Goal: Information Seeking & Learning: Learn about a topic

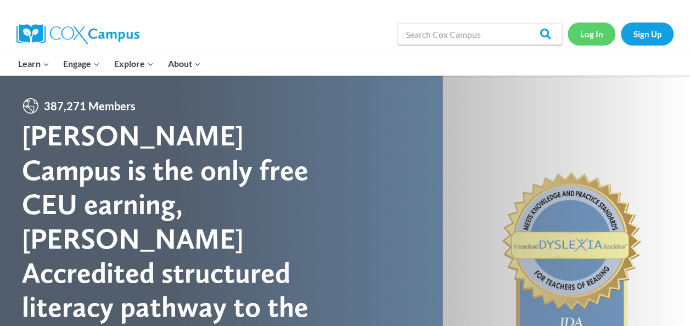
click at [592, 29] on link "Log In" at bounding box center [592, 34] width 48 height 23
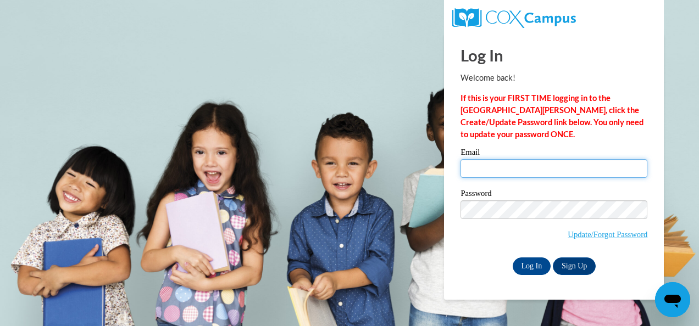
click at [574, 175] on input "Email" at bounding box center [553, 168] width 187 height 19
type input "ebrown@shelteringarmsforkids.com"
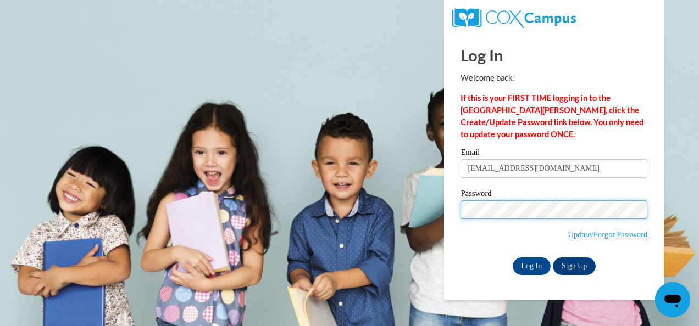
click at [512, 258] on input "Log In" at bounding box center [531, 267] width 38 height 18
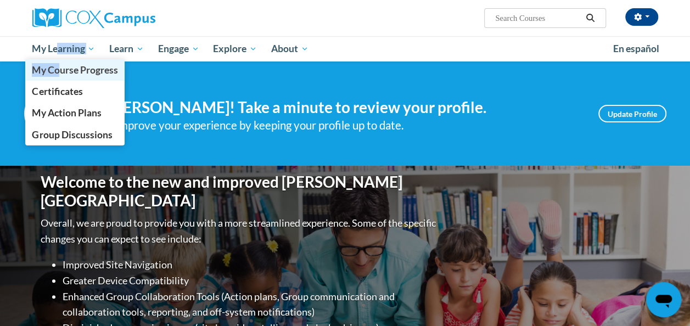
drag, startPoint x: 57, startPoint y: 51, endPoint x: 59, endPoint y: 66, distance: 16.2
click at [59, 62] on li "My Learning My Learning My Course Progress Certificates My Action Plans Group D…" at bounding box center [63, 48] width 77 height 25
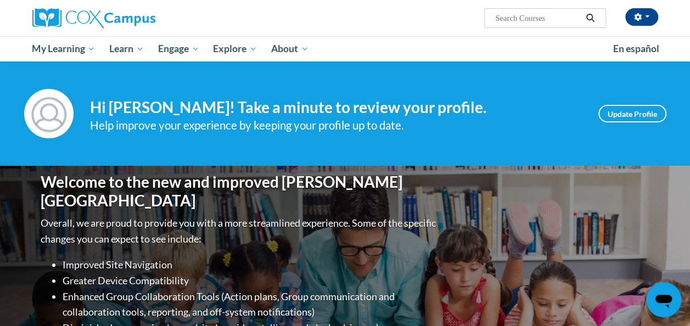
click at [59, 66] on div "Your profile Hi Eraycia Brown! Take a minute to review your profile. Help impro…" at bounding box center [345, 114] width 690 height 104
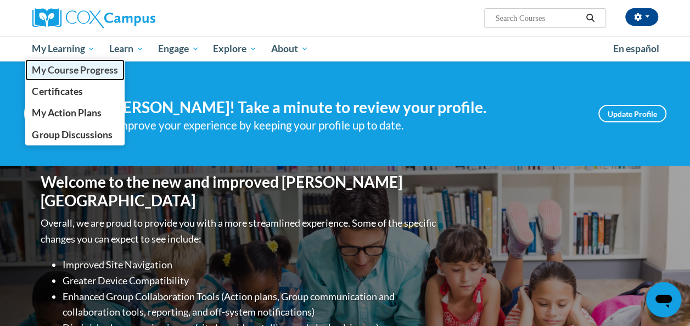
click at [70, 71] on span "My Course Progress" at bounding box center [75, 70] width 86 height 12
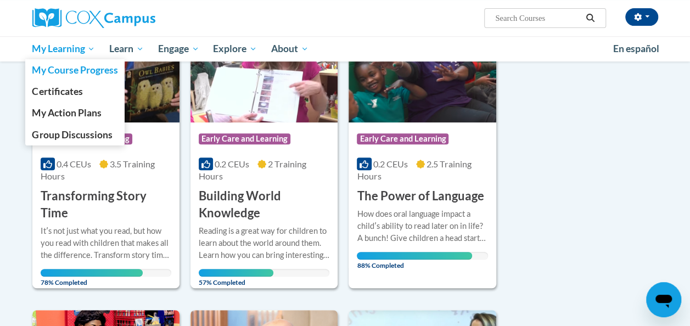
scroll to position [197, 0]
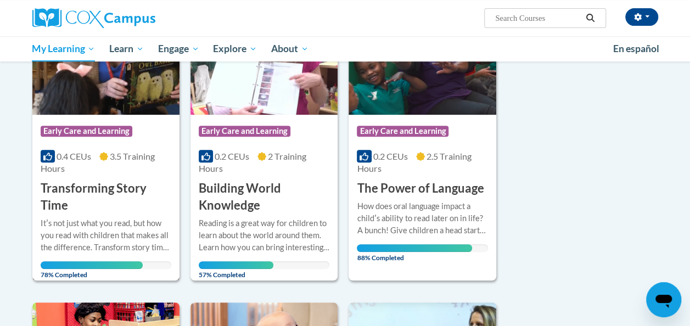
click at [82, 180] on h3 "Transforming Story Time" at bounding box center [106, 197] width 131 height 34
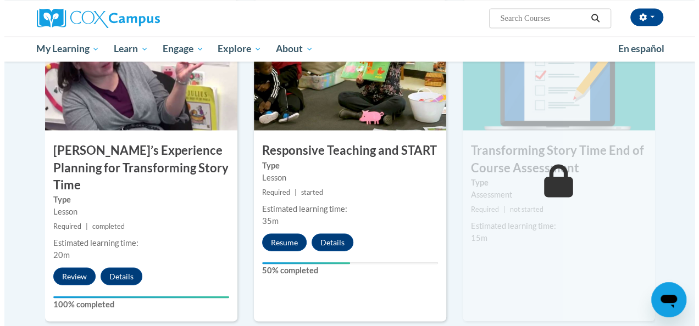
scroll to position [873, 0]
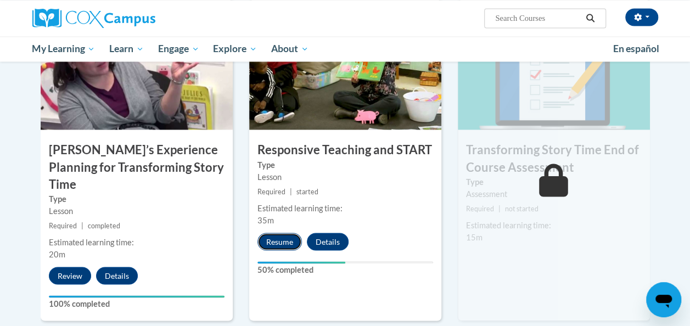
click at [283, 241] on button "Resume" at bounding box center [280, 242] width 44 height 18
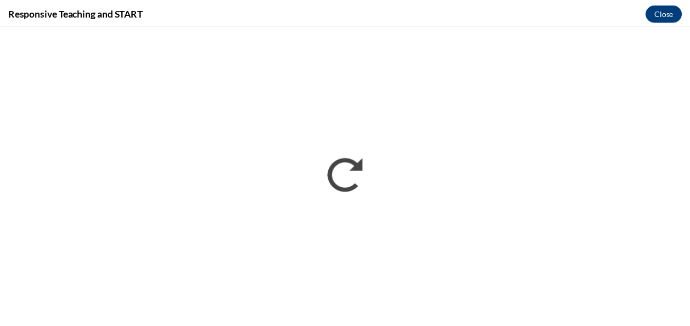
scroll to position [0, 0]
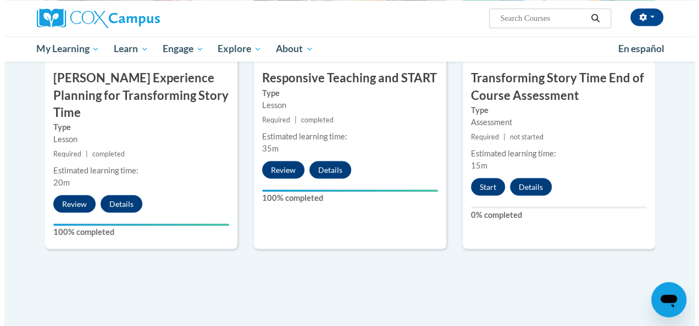
scroll to position [966, 0]
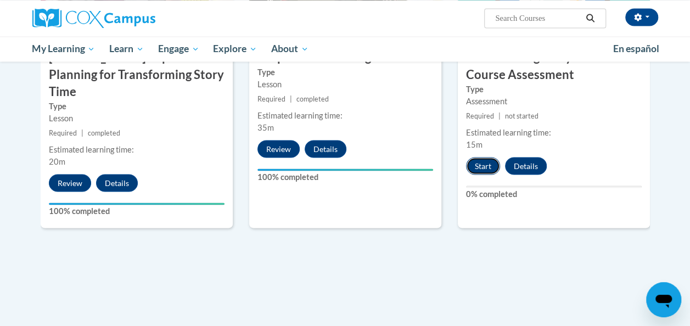
click at [481, 161] on button "Start" at bounding box center [483, 166] width 34 height 18
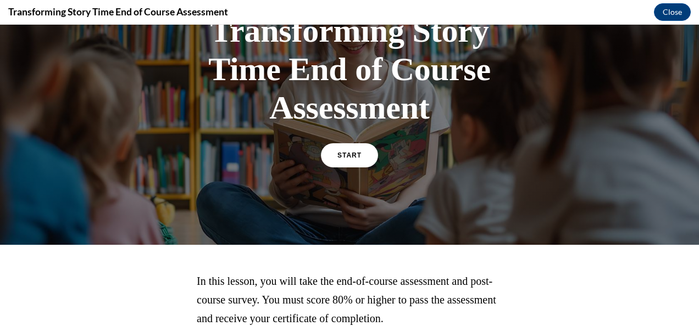
scroll to position [86, 0]
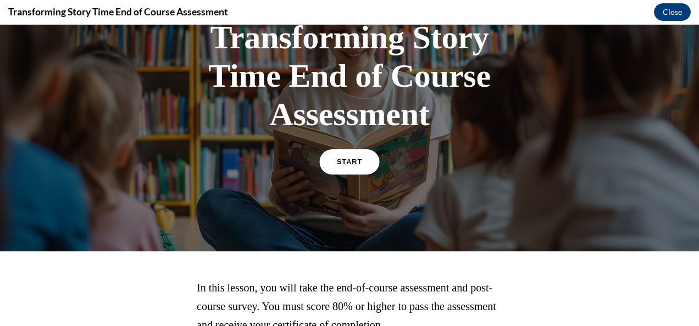
click at [337, 157] on link "START" at bounding box center [349, 161] width 60 height 25
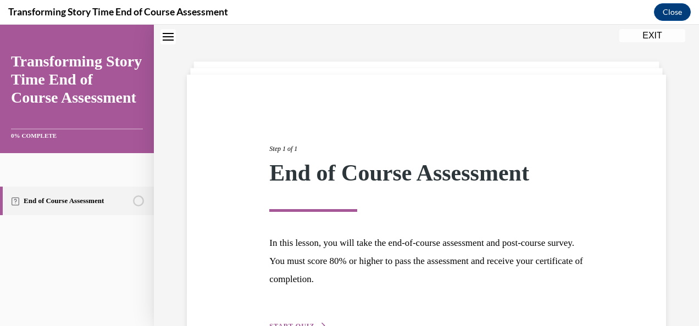
scroll to position [105, 0]
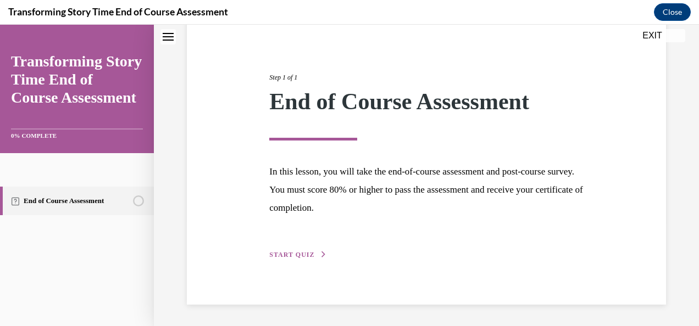
click at [650, 40] on button "EXIT" at bounding box center [652, 35] width 66 height 13
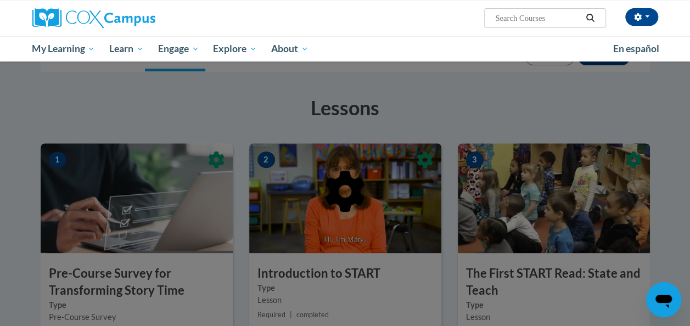
scroll to position [144, 0]
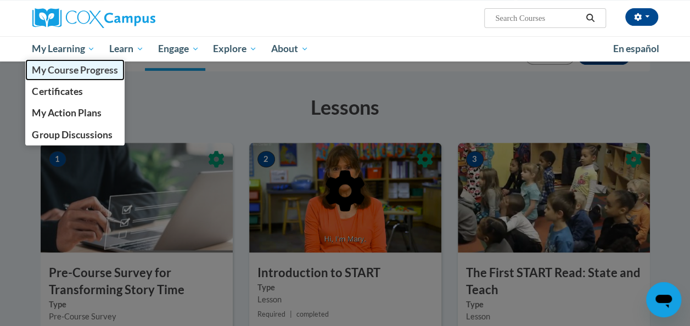
click at [68, 72] on span "My Course Progress" at bounding box center [75, 70] width 86 height 12
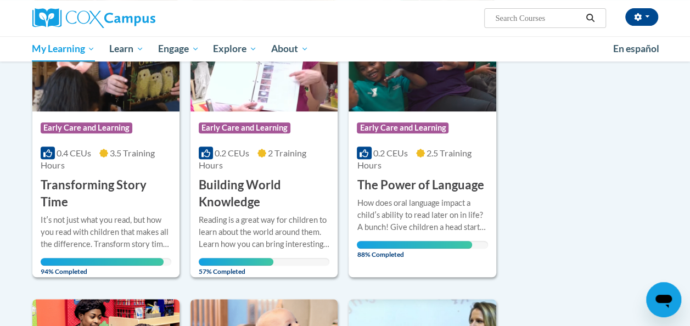
scroll to position [202, 0]
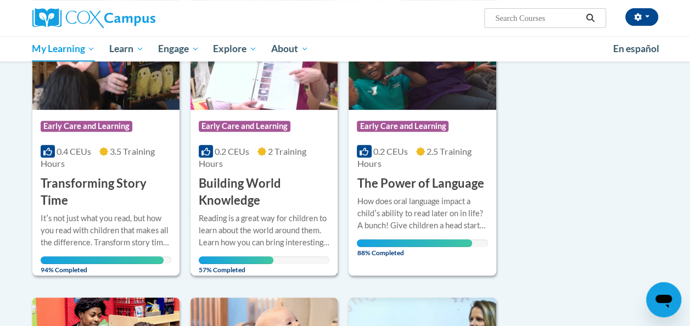
click at [238, 126] on span "Early Care and Learning" at bounding box center [245, 126] width 92 height 11
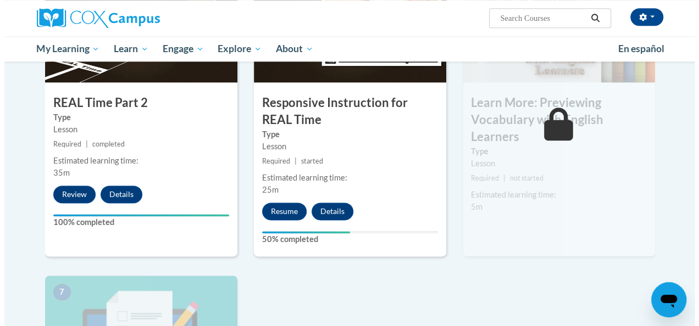
scroll to position [633, 0]
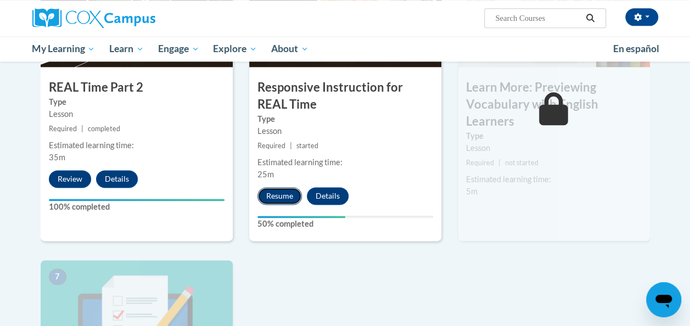
click at [277, 198] on button "Resume" at bounding box center [280, 196] width 44 height 18
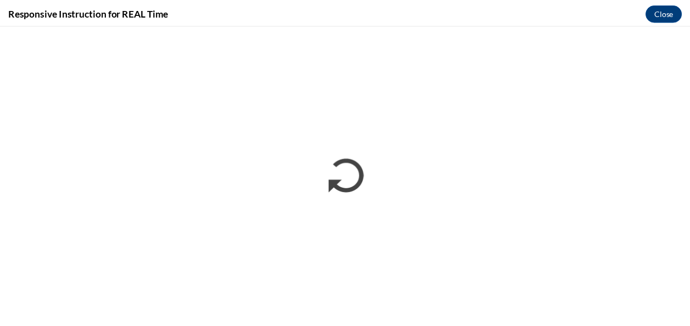
scroll to position [0, 0]
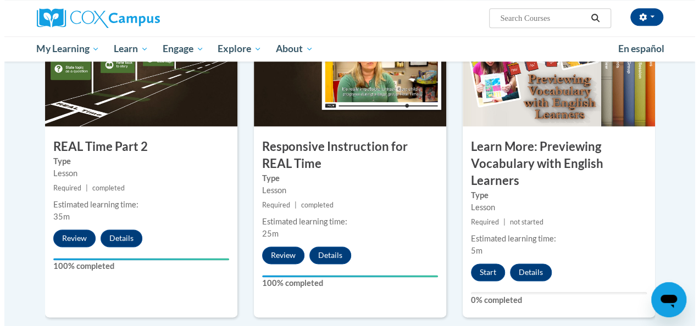
scroll to position [574, 0]
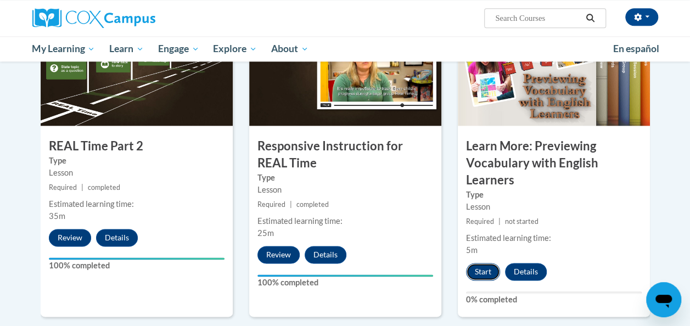
click at [481, 272] on button "Start" at bounding box center [483, 272] width 34 height 18
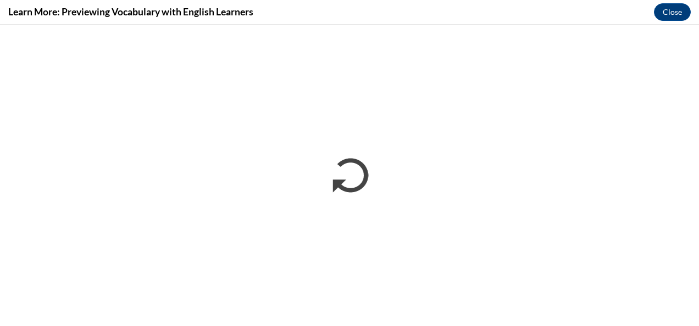
scroll to position [0, 0]
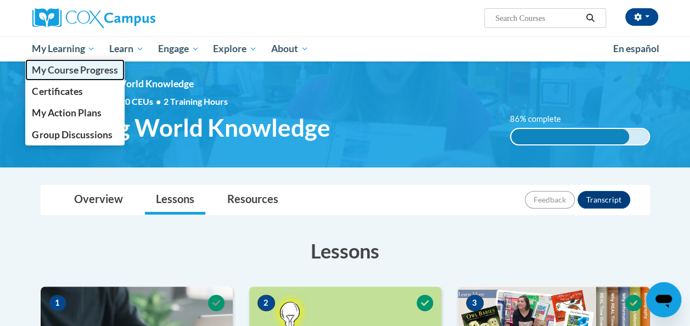
click at [80, 71] on span "My Course Progress" at bounding box center [75, 70] width 86 height 12
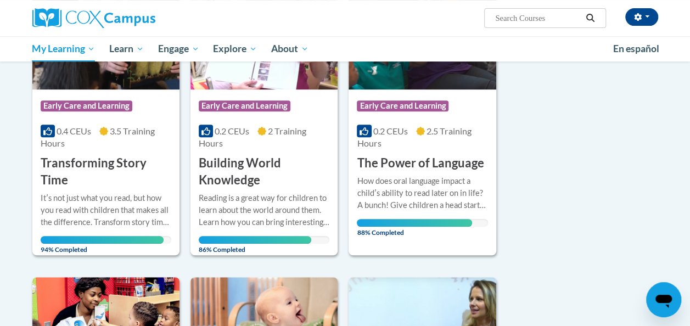
scroll to position [235, 0]
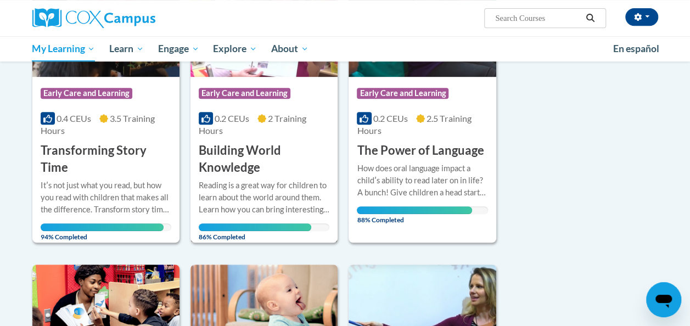
click at [222, 158] on h3 "Building World Knowledge" at bounding box center [264, 159] width 131 height 34
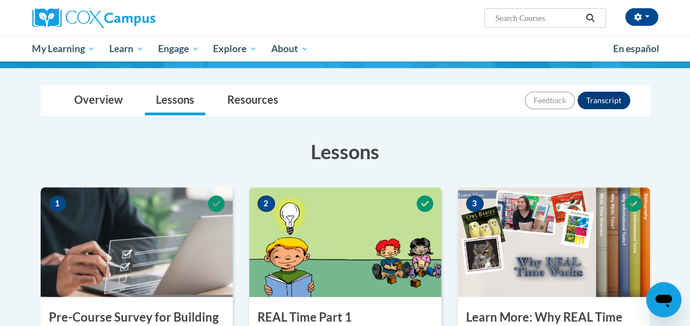
scroll to position [100, 0]
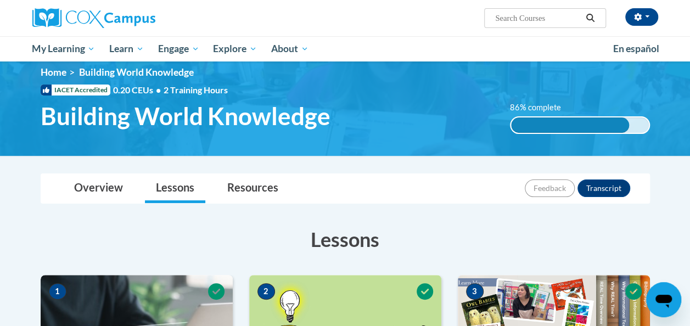
scroll to position [0, 0]
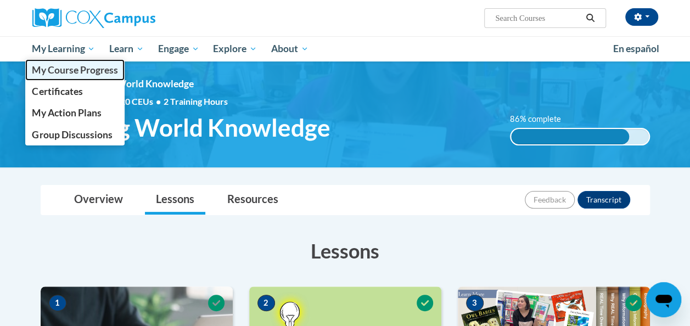
click at [69, 64] on span "My Course Progress" at bounding box center [75, 70] width 86 height 12
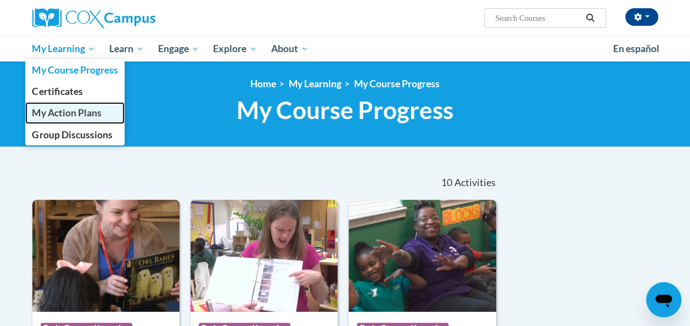
click at [109, 112] on link "My Action Plans" at bounding box center [75, 112] width 100 height 21
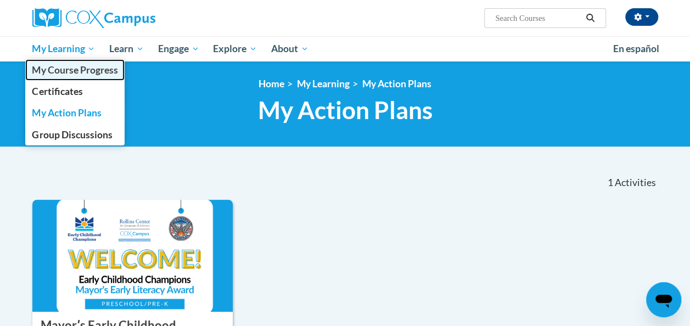
click at [82, 76] on link "My Course Progress" at bounding box center [75, 69] width 100 height 21
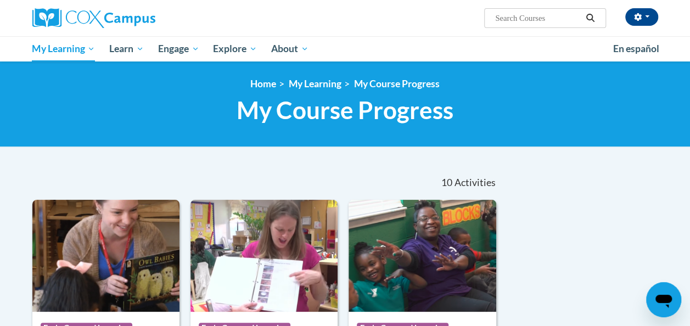
click at [541, 19] on input "Search..." at bounding box center [538, 18] width 88 height 13
type input "early childhood champions mayor's early literacy award"
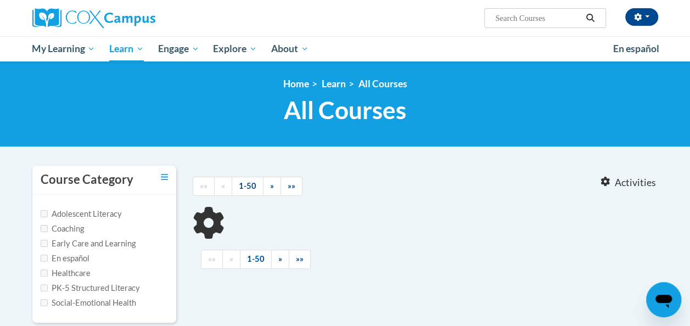
type input "early childhood champions mayor's early literacy award"
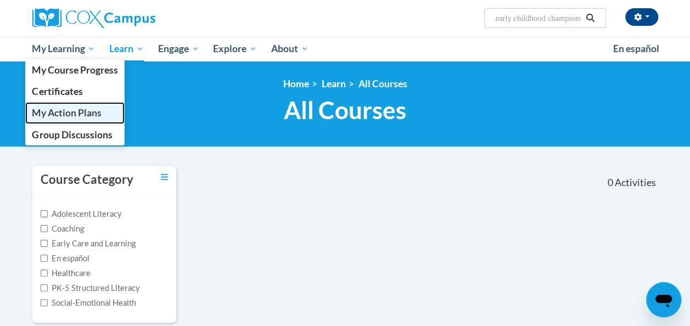
click at [98, 111] on span "My Action Plans" at bounding box center [66, 113] width 69 height 12
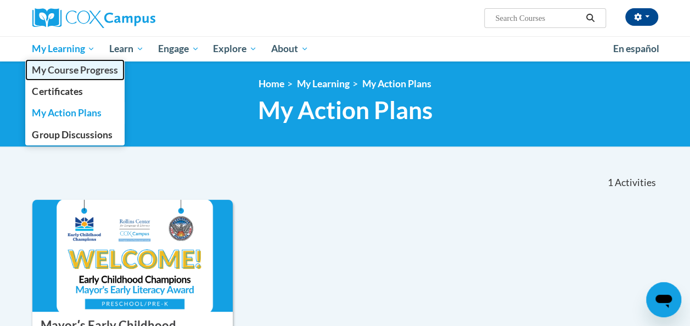
click at [86, 77] on link "My Course Progress" at bounding box center [75, 69] width 100 height 21
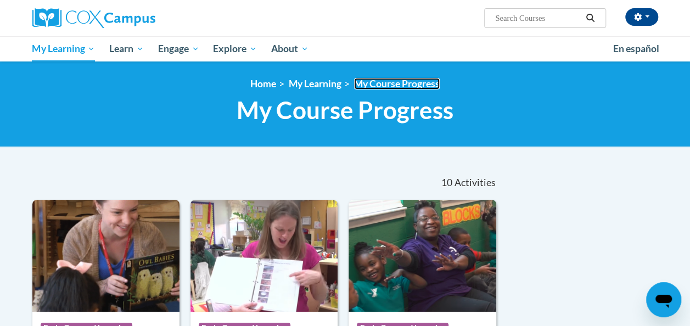
click at [387, 89] on link "My Course Progress" at bounding box center [397, 84] width 86 height 12
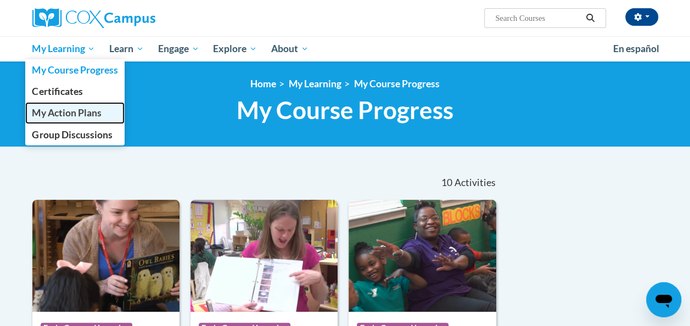
click at [78, 118] on span "My Action Plans" at bounding box center [66, 113] width 69 height 12
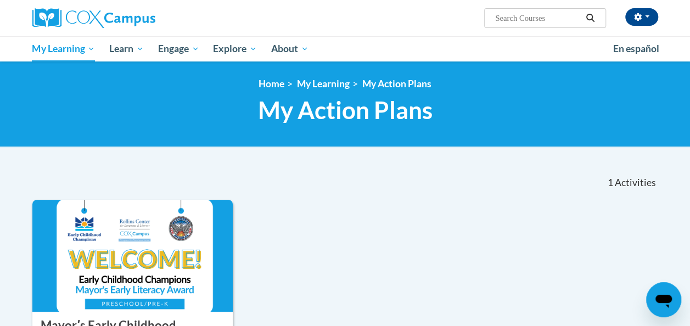
scroll to position [15, 0]
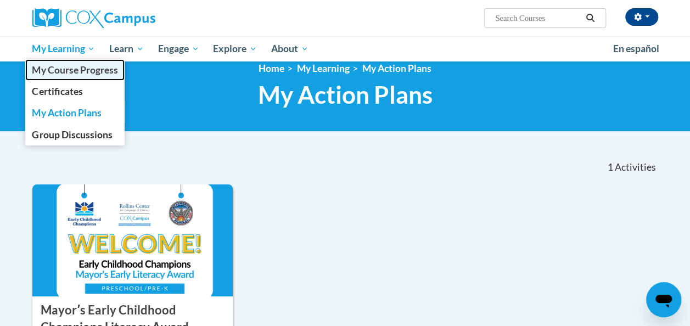
click at [95, 68] on span "My Course Progress" at bounding box center [75, 70] width 86 height 12
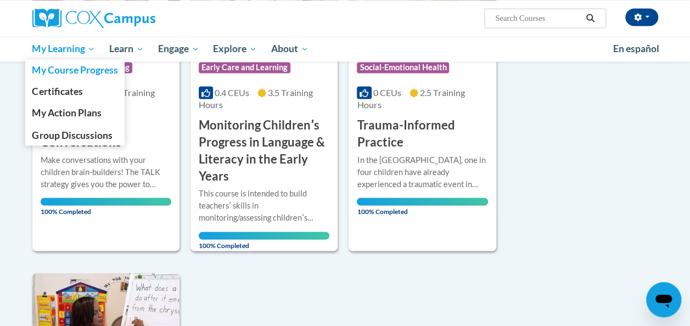
scroll to position [908, 0]
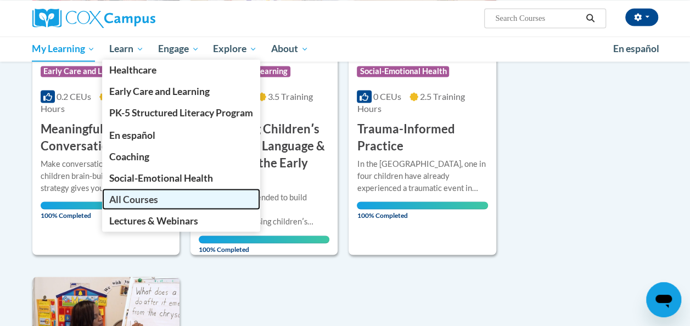
click at [139, 198] on span "All Courses" at bounding box center [133, 199] width 49 height 12
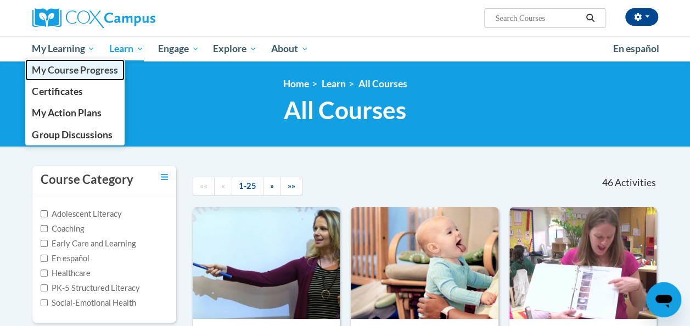
click at [100, 67] on span "My Course Progress" at bounding box center [75, 70] width 86 height 12
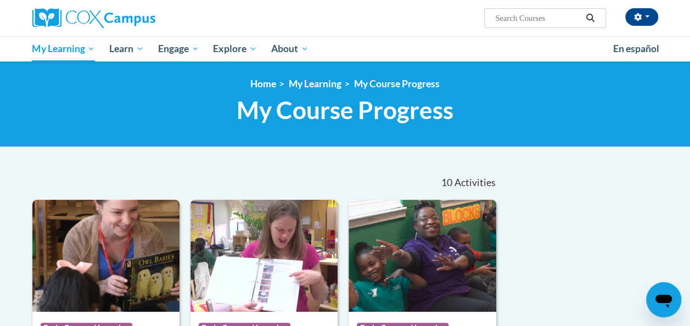
click at [509, 14] on input "Search..." at bounding box center [538, 18] width 88 height 13
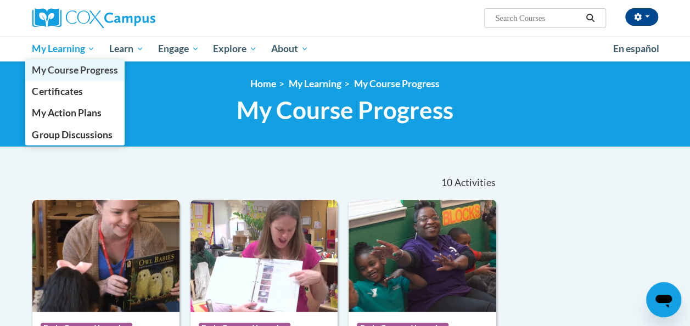
click at [87, 67] on span "My Course Progress" at bounding box center [75, 70] width 86 height 12
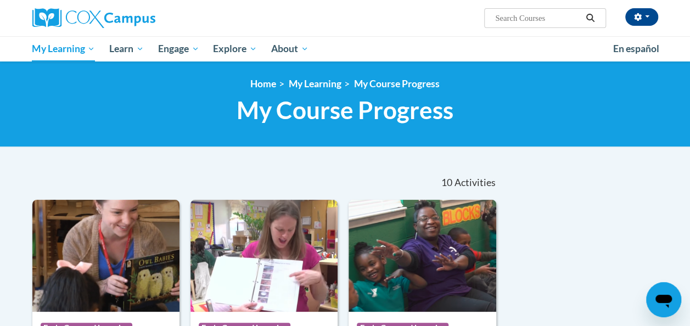
click at [518, 20] on input "Search..." at bounding box center [538, 18] width 88 height 13
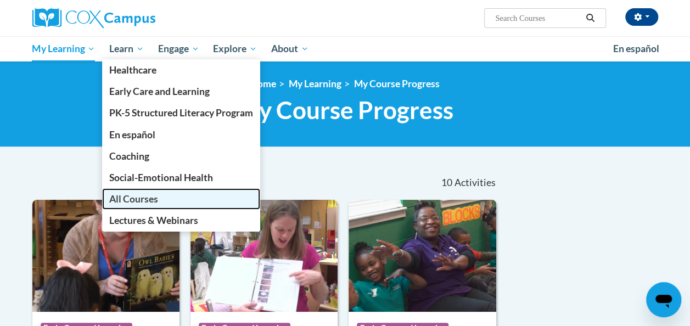
click at [167, 201] on link "All Courses" at bounding box center [181, 198] width 158 height 21
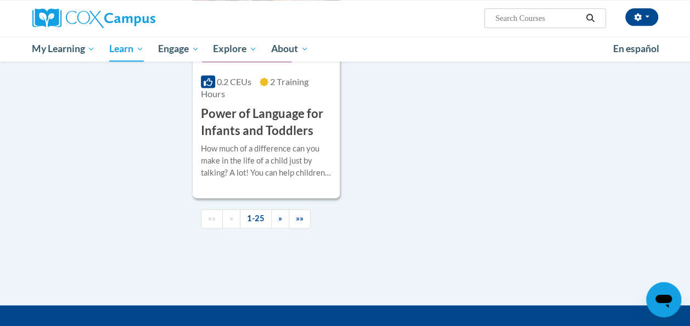
scroll to position [2789, 0]
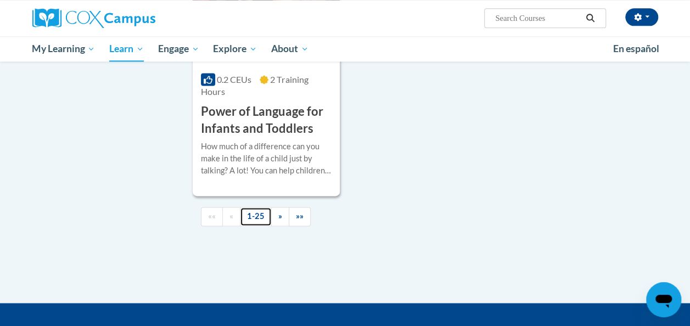
click at [257, 207] on link "1-25" at bounding box center [256, 216] width 32 height 19
click at [283, 207] on link "»" at bounding box center [280, 216] width 18 height 19
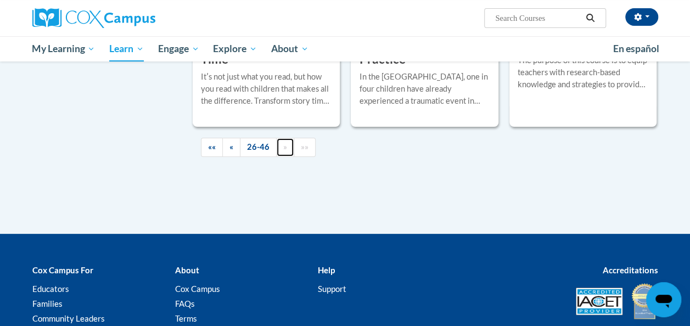
scroll to position [2142, 0]
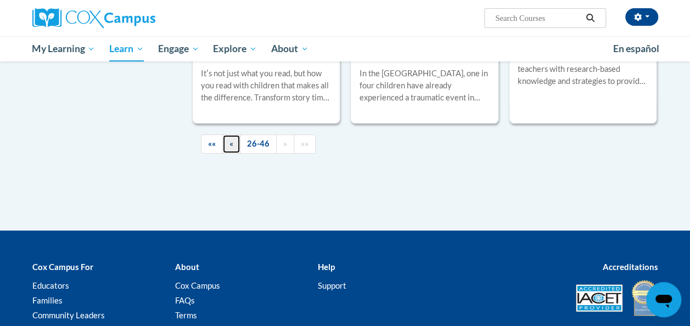
click at [230, 143] on span "«" at bounding box center [232, 143] width 4 height 9
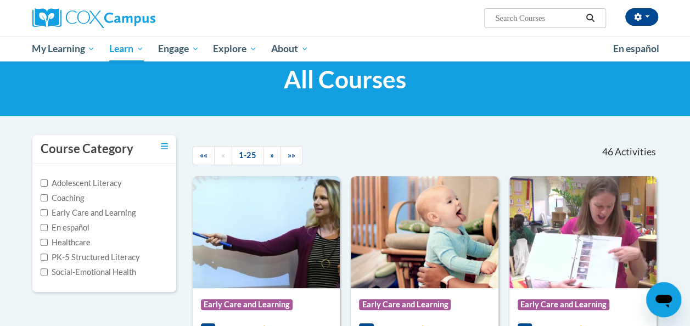
scroll to position [32, 0]
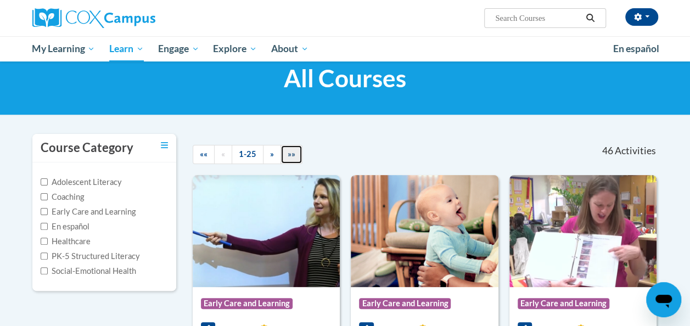
click at [289, 160] on link "»»" at bounding box center [292, 154] width 22 height 19
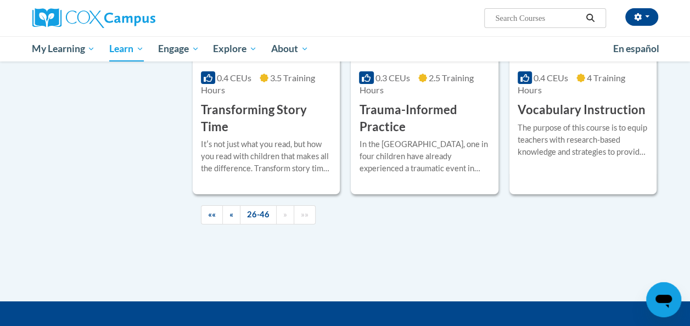
scroll to position [2072, 0]
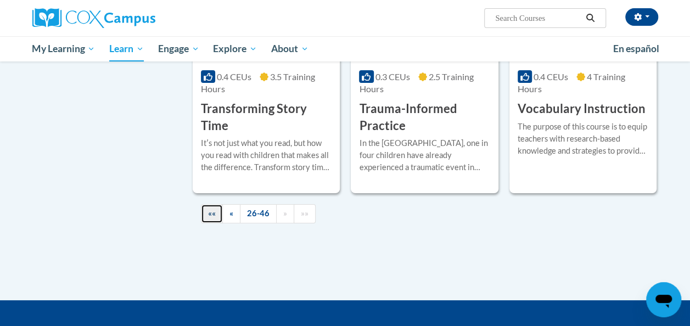
click at [205, 208] on link "««" at bounding box center [212, 213] width 22 height 19
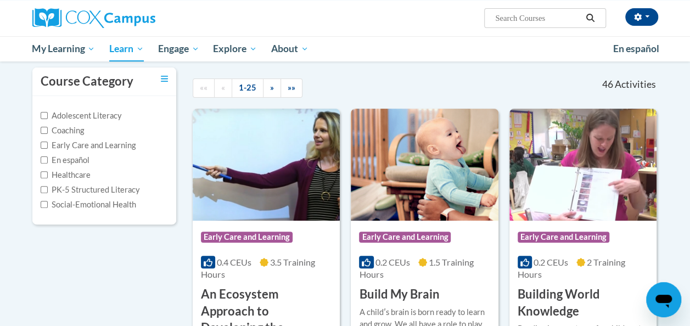
scroll to position [94, 0]
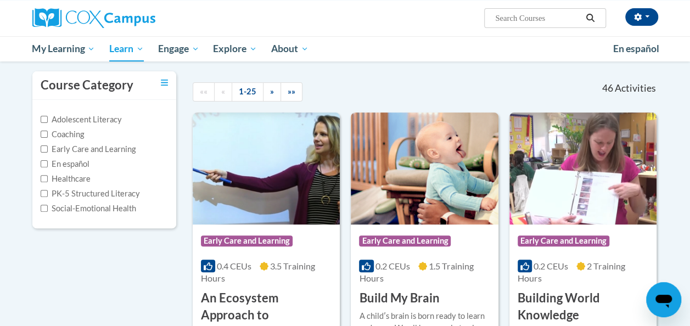
click at [130, 194] on label "PK-5 Structured Literacy" at bounding box center [90, 194] width 99 height 12
click at [48, 194] on input "PK-5 Structured Literacy" at bounding box center [44, 193] width 7 height 7
checkbox input "true"
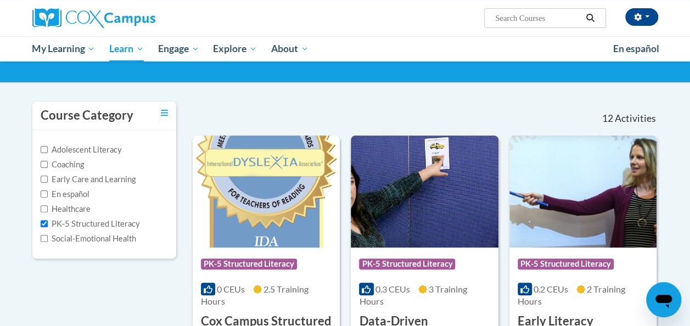
scroll to position [57, 0]
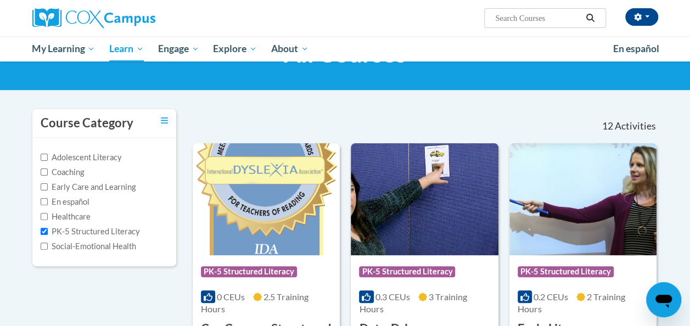
click at [86, 186] on label "Early Care and Learning" at bounding box center [88, 187] width 95 height 12
click at [48, 186] on input "Early Care and Learning" at bounding box center [44, 186] width 7 height 7
checkbox input "true"
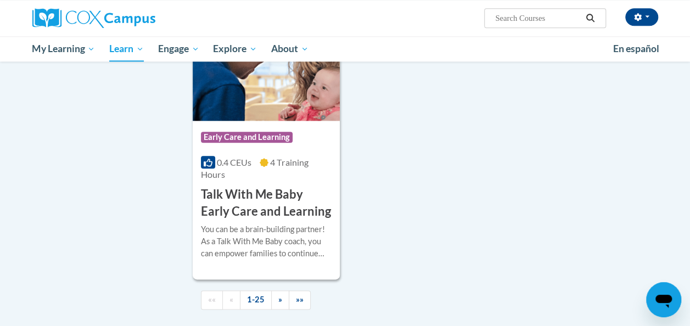
scroll to position [2677, 0]
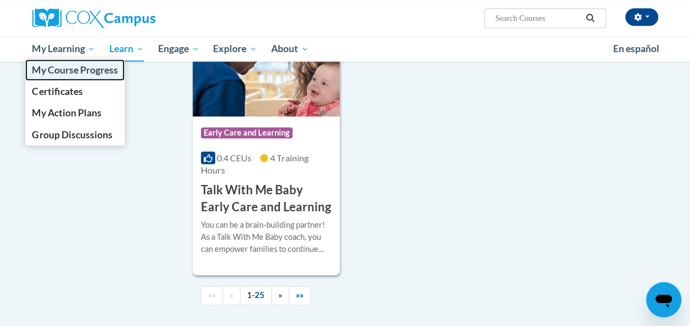
click at [73, 70] on span "My Course Progress" at bounding box center [75, 70] width 86 height 12
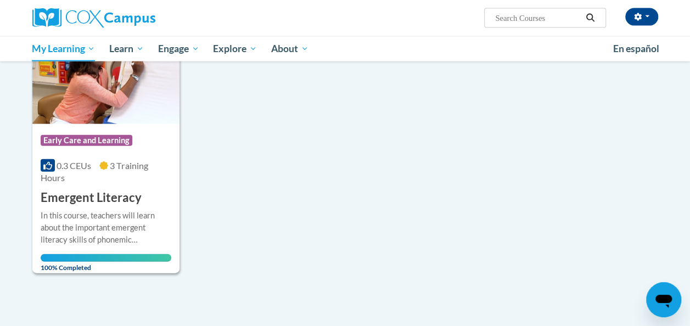
scroll to position [1173, 0]
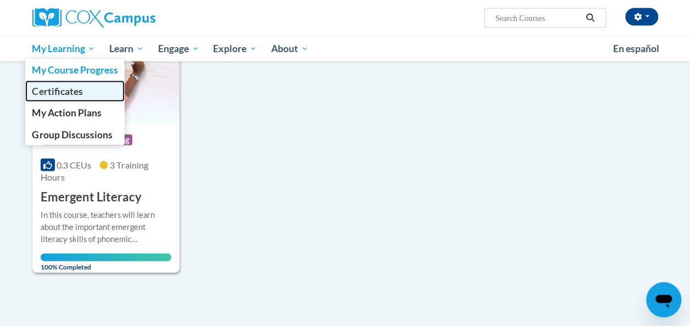
click at [75, 86] on span "Certificates" at bounding box center [57, 92] width 51 height 12
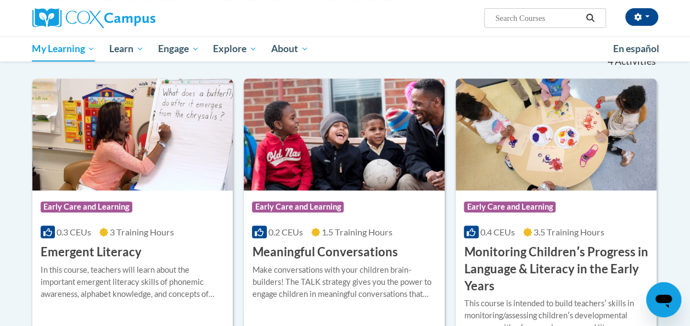
scroll to position [187, 0]
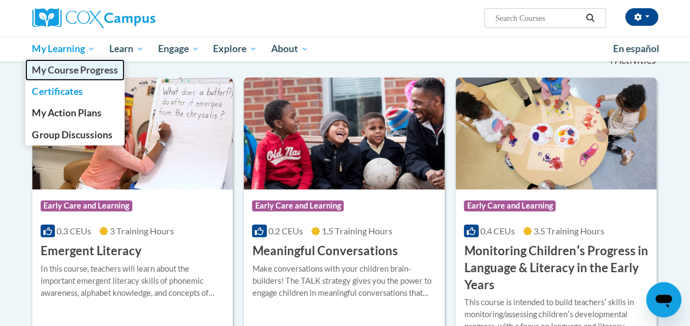
click at [77, 75] on span "My Course Progress" at bounding box center [75, 70] width 86 height 12
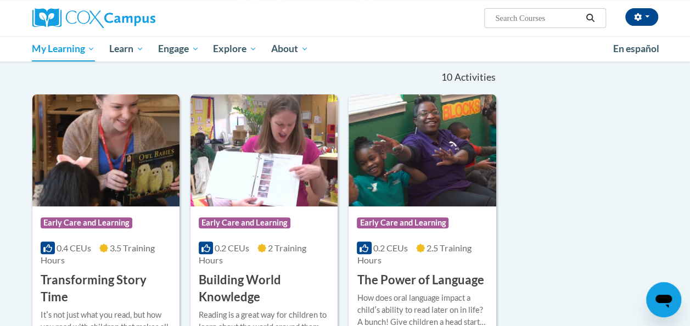
scroll to position [131, 0]
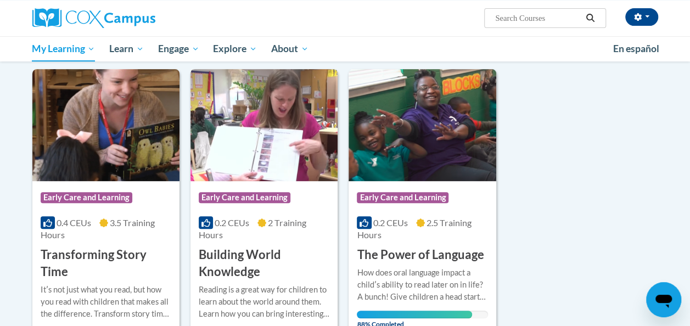
click at [313, 225] on div "0.2 CEUs 2 Training Hours" at bounding box center [264, 229] width 131 height 24
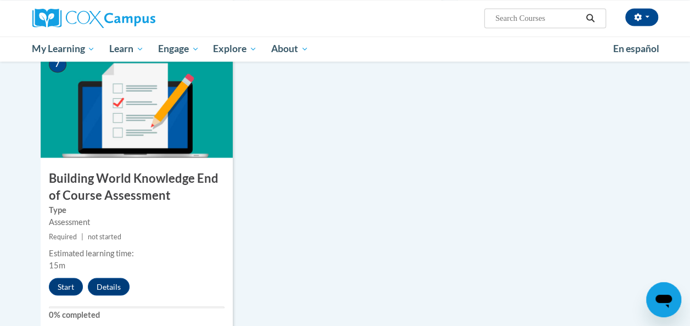
scroll to position [863, 0]
